Goal: Task Accomplishment & Management: Complete application form

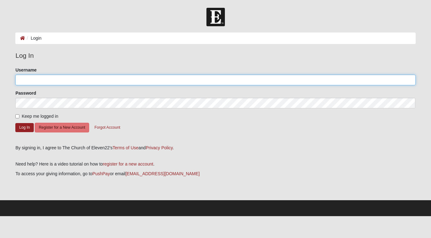
click at [48, 81] on input "Username" at bounding box center [215, 80] width 400 height 11
type input "[EMAIL_ADDRESS][DOMAIN_NAME]"
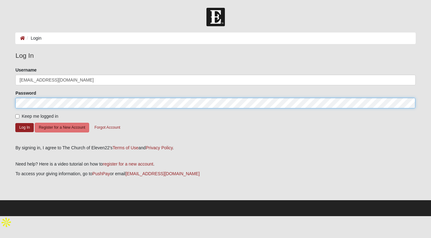
click at [15, 123] on button "Log In" at bounding box center [24, 127] width 18 height 9
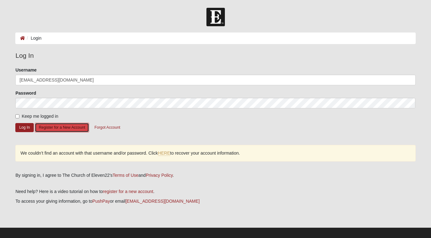
click at [77, 128] on button "Register for a New Account" at bounding box center [62, 128] width 54 height 10
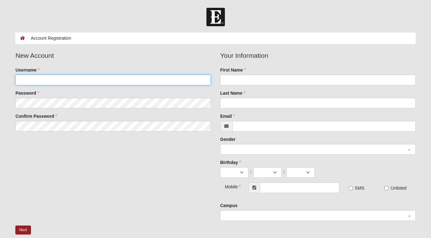
click at [85, 81] on input "Username" at bounding box center [112, 80] width 195 height 11
type input "ansleybw"
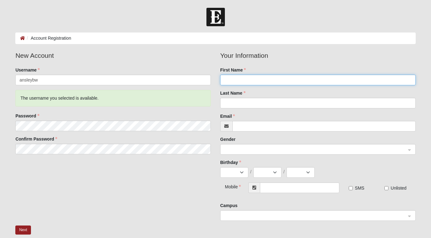
click at [314, 78] on input "First Name" at bounding box center [317, 80] width 195 height 11
type input "[PERSON_NAME]"
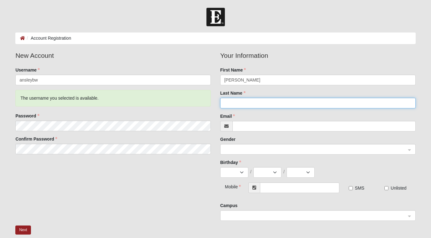
type input "[PERSON_NAME]"
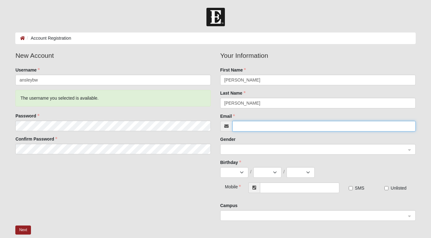
type input "[PERSON_NAME][EMAIL_ADDRESS][PERSON_NAME][DOMAIN_NAME]"
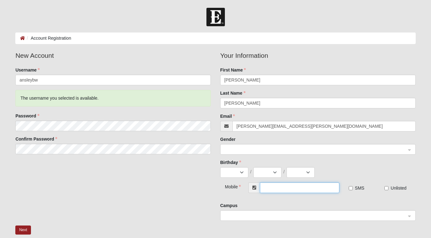
type input "[PHONE_NUMBER]"
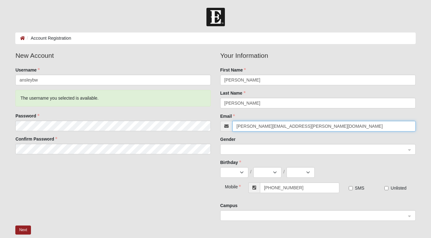
drag, startPoint x: 311, startPoint y: 127, endPoint x: 216, endPoint y: 133, distance: 95.2
click at [216, 133] on div "Your Information First Name [PERSON_NAME] Last Name [PERSON_NAME] Email [PERSON…" at bounding box center [317, 138] width 205 height 175
type input "[EMAIL_ADDRESS][DOMAIN_NAME]"
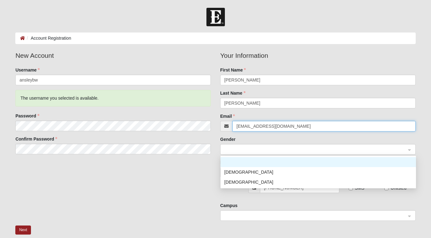
click at [276, 149] on span at bounding box center [315, 149] width 182 height 7
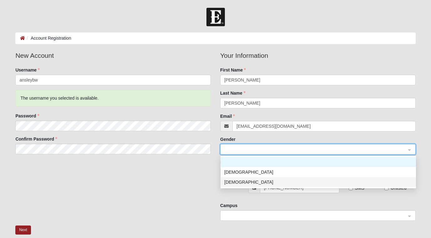
click at [272, 184] on div "[DEMOGRAPHIC_DATA]" at bounding box center [318, 182] width 188 height 7
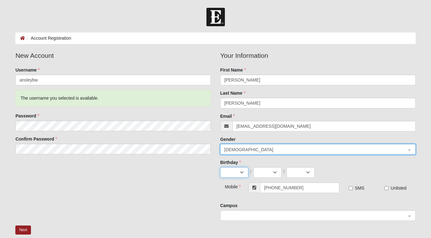
click at [243, 173] on select "Jan Feb Mar Apr May Jun [DATE] Aug Sep Oct Nov Dec" at bounding box center [234, 172] width 28 height 11
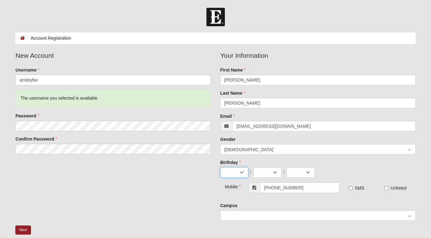
select select "8"
click at [278, 170] on select "1 2 3 4 5 6 7 8 9 10 11 12 13 14 15 16 17 18 19 20 21 22 23 24 25 26 27 28 29 3…" at bounding box center [267, 172] width 28 height 11
select select "4"
click at [295, 173] on select "2025 2024 2023 2022 2021 2020 2019 2018 2017 2016 2015 2014 2013 2012 2011 2010…" at bounding box center [300, 172] width 28 height 11
select select "2004"
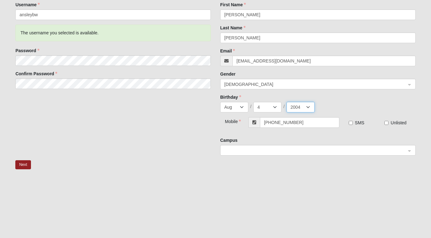
scroll to position [79, 0]
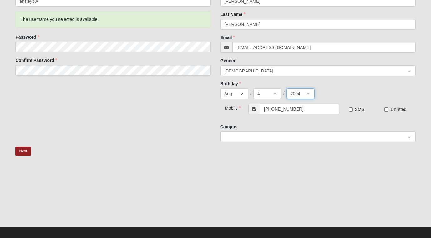
click at [281, 142] on span at bounding box center [315, 137] width 183 height 11
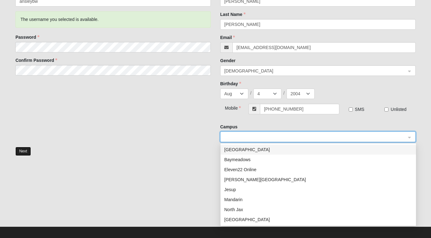
click at [26, 152] on button "Next" at bounding box center [22, 151] width 15 height 9
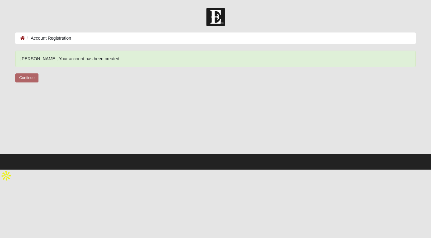
scroll to position [0, 0]
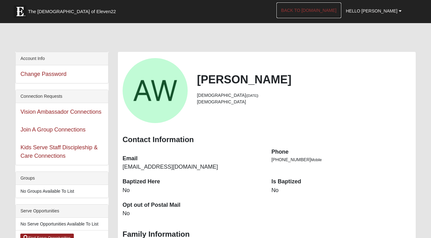
click at [331, 10] on link "Back to COE22.com" at bounding box center [308, 11] width 65 height 16
